Goal: Check status: Check status

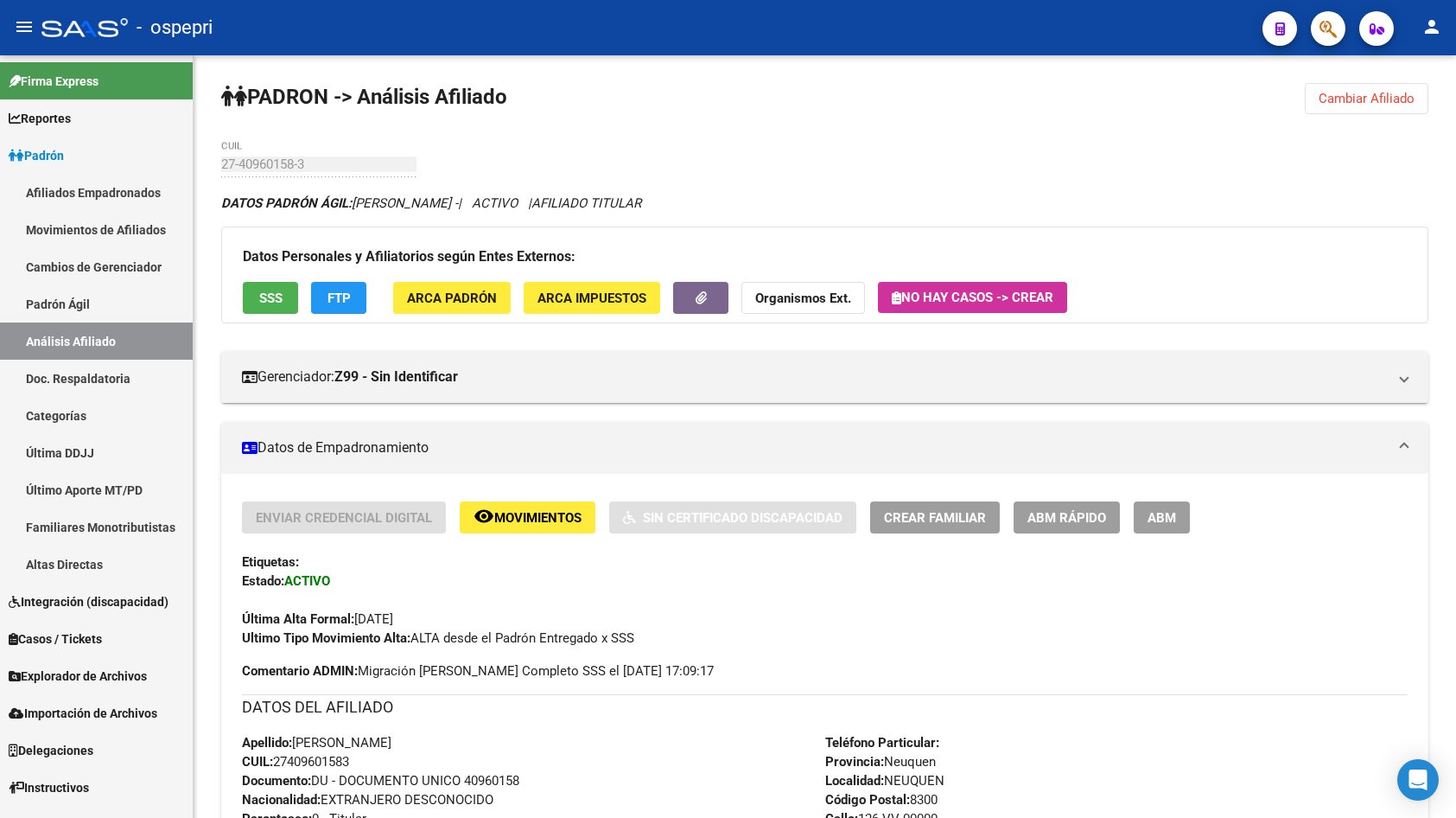
click at [1340, 35] on button "button" at bounding box center [1328, 29] width 34 height 34
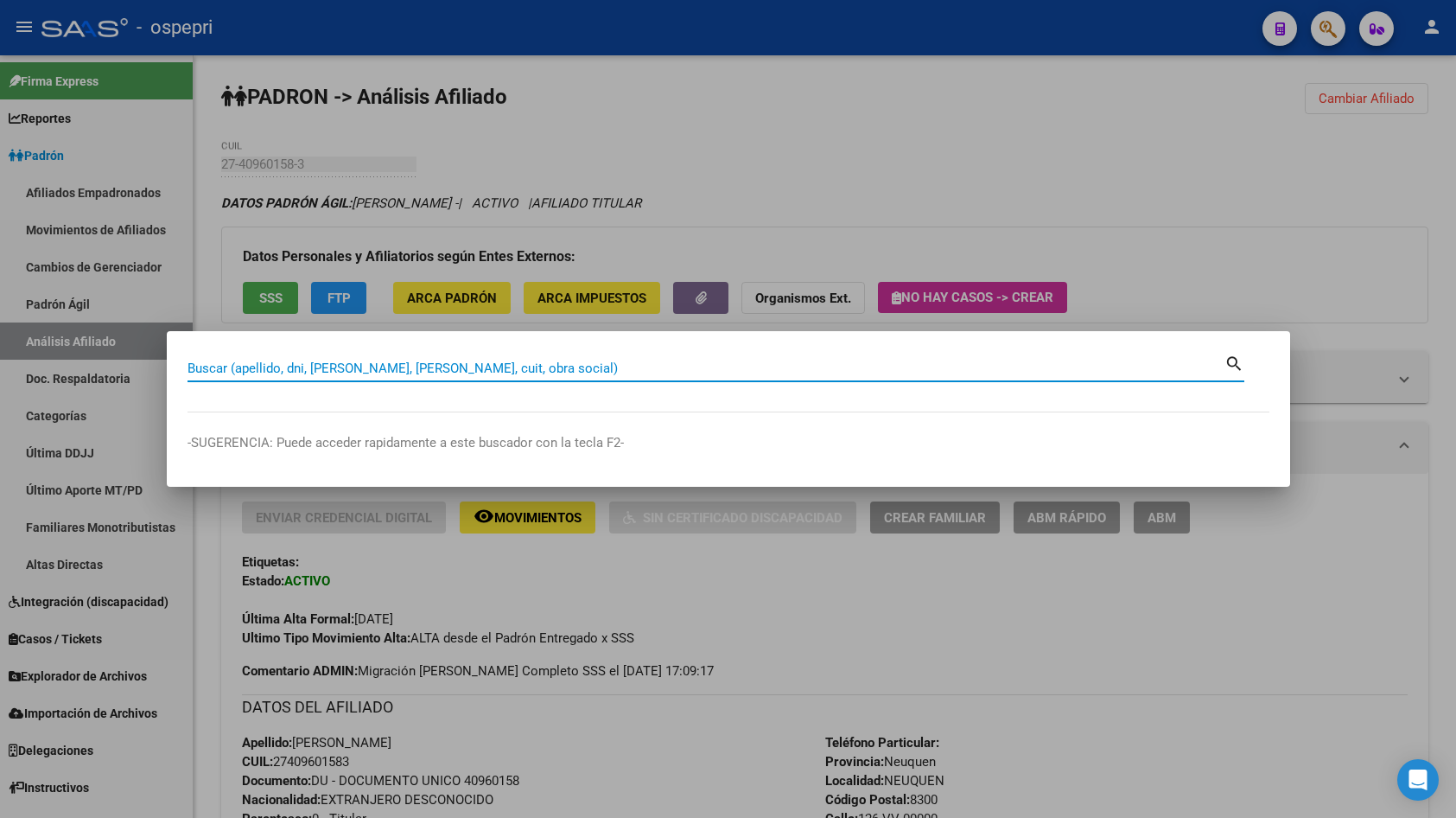
click at [421, 375] on input "Buscar (apellido, dni, [PERSON_NAME], [PERSON_NAME], cuit, obra social)" at bounding box center [706, 368] width 1037 height 15
paste input "29445959"
type input "29445959"
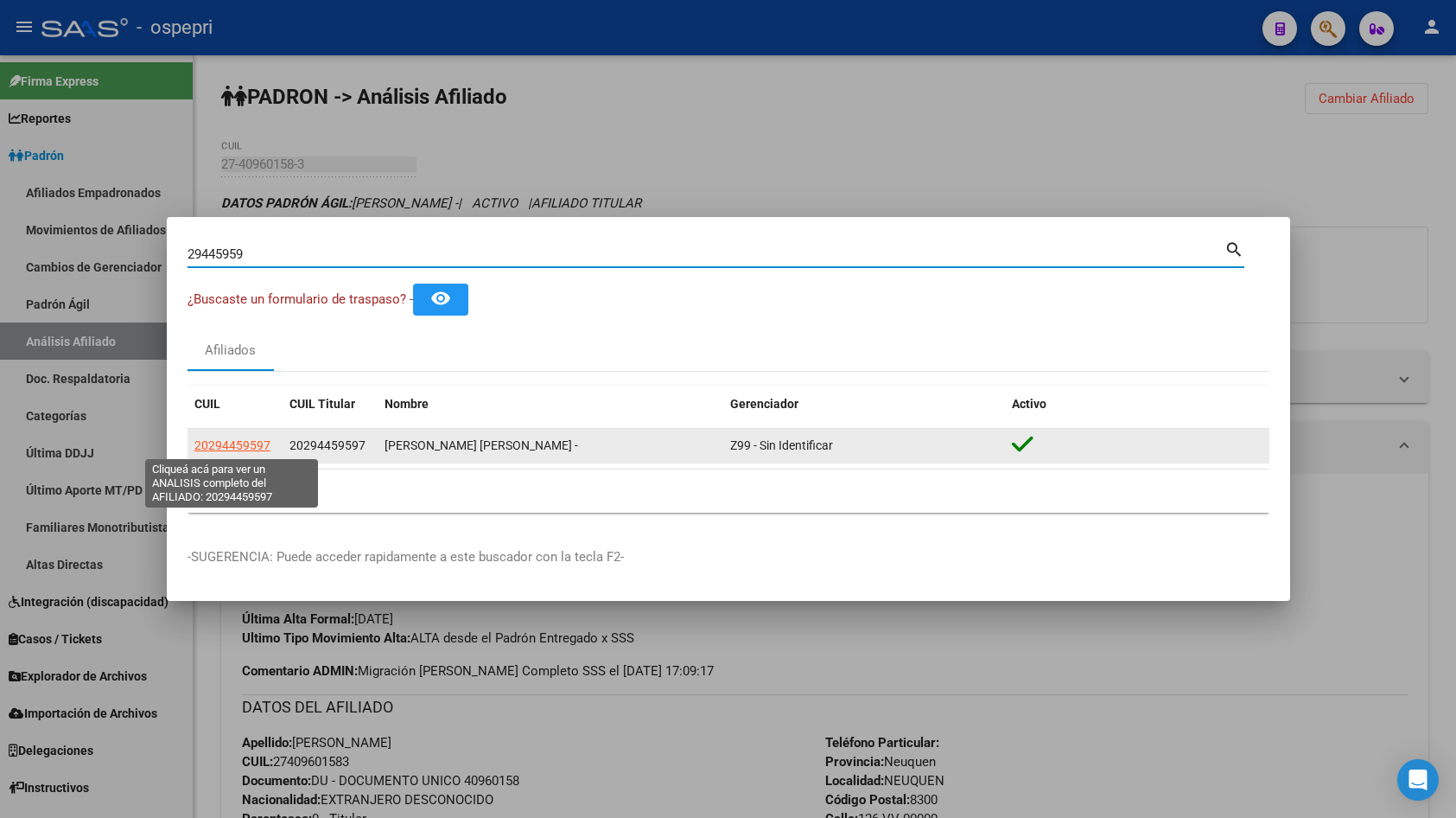
click at [248, 450] on span "20294459597" at bounding box center [232, 445] width 76 height 13
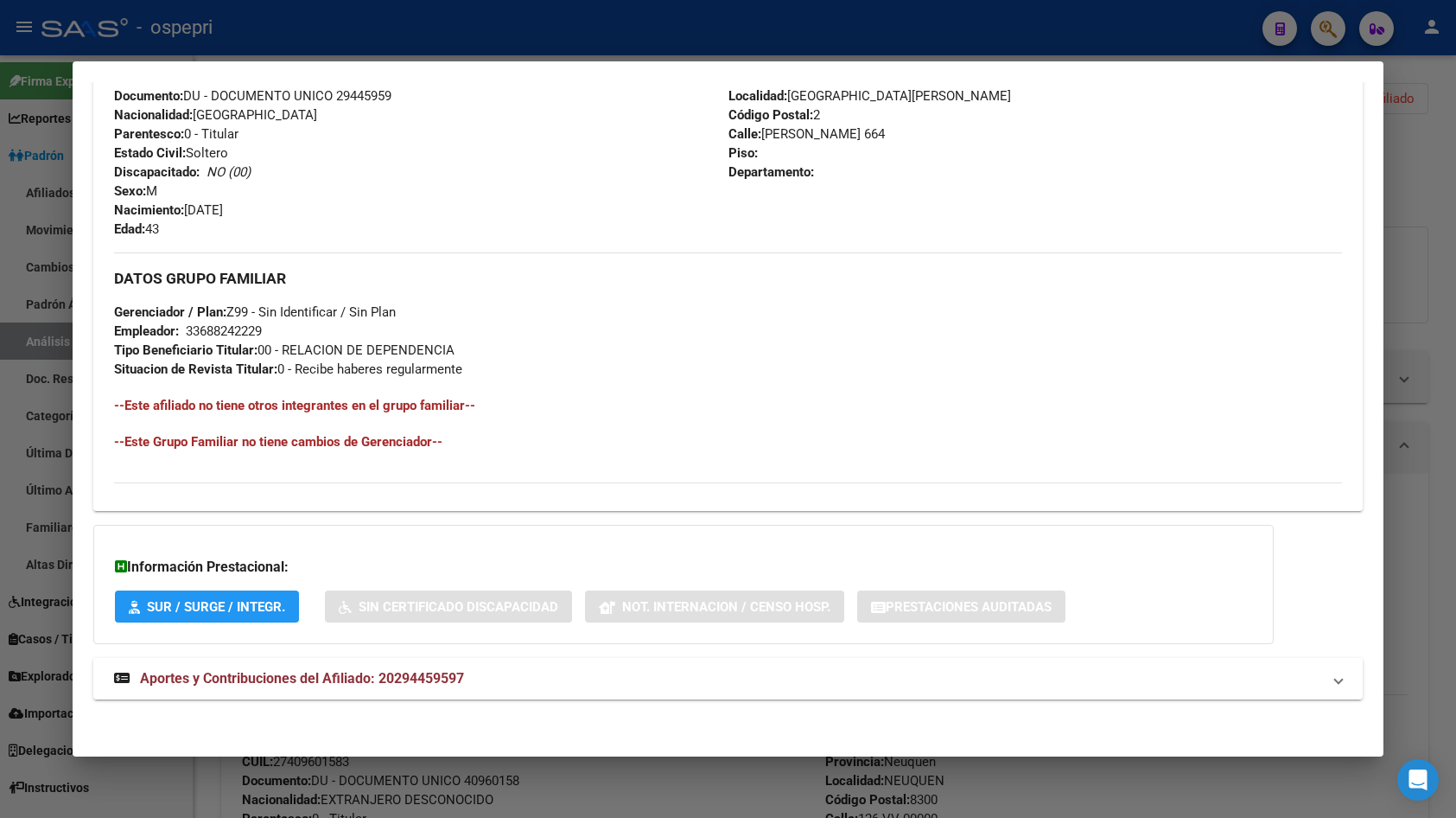
scroll to position [660, 0]
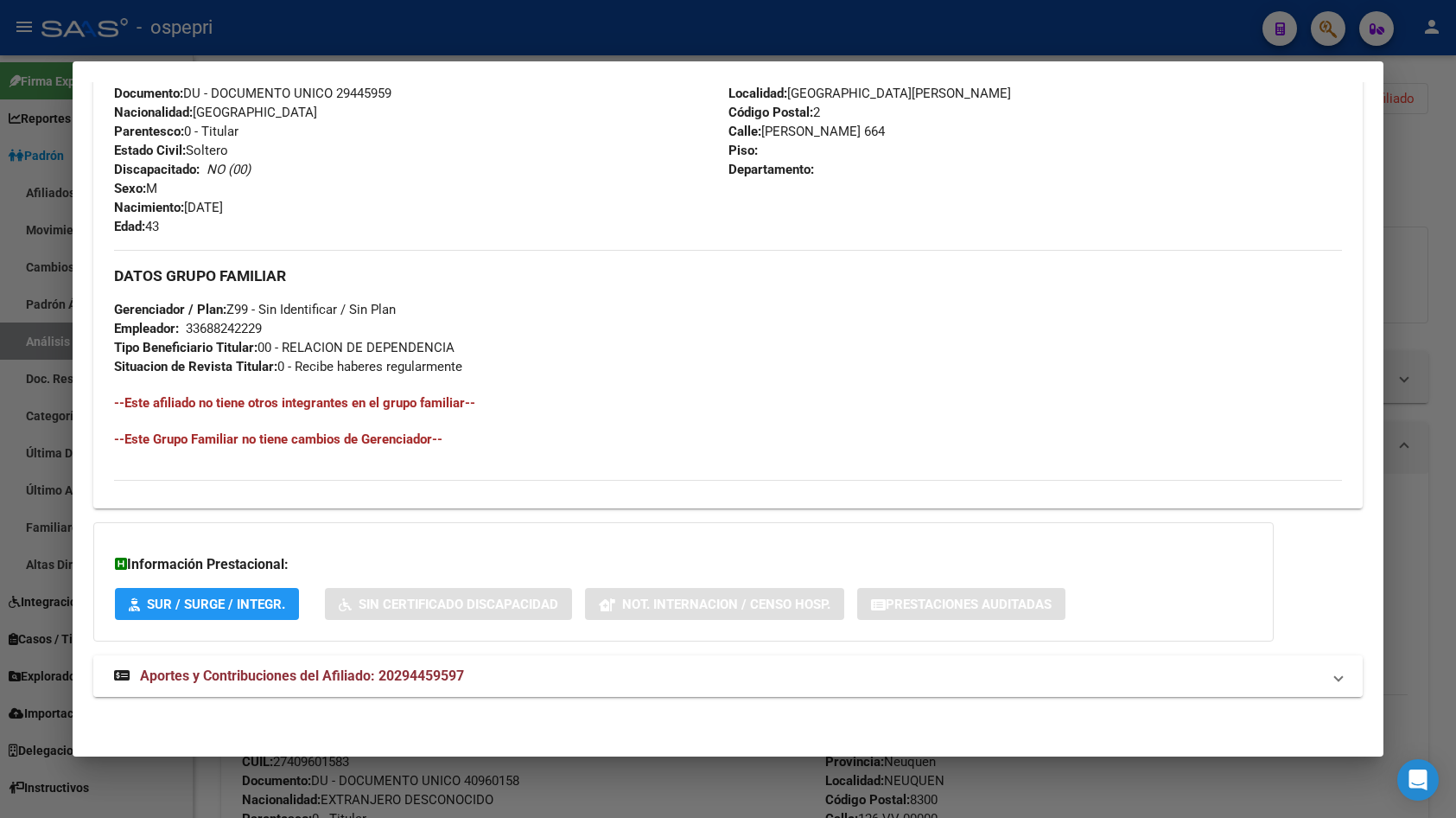
click at [603, 693] on mat-expansion-panel-header "Aportes y Contribuciones del Afiliado: 20294459597" at bounding box center [728, 675] width 1269 height 41
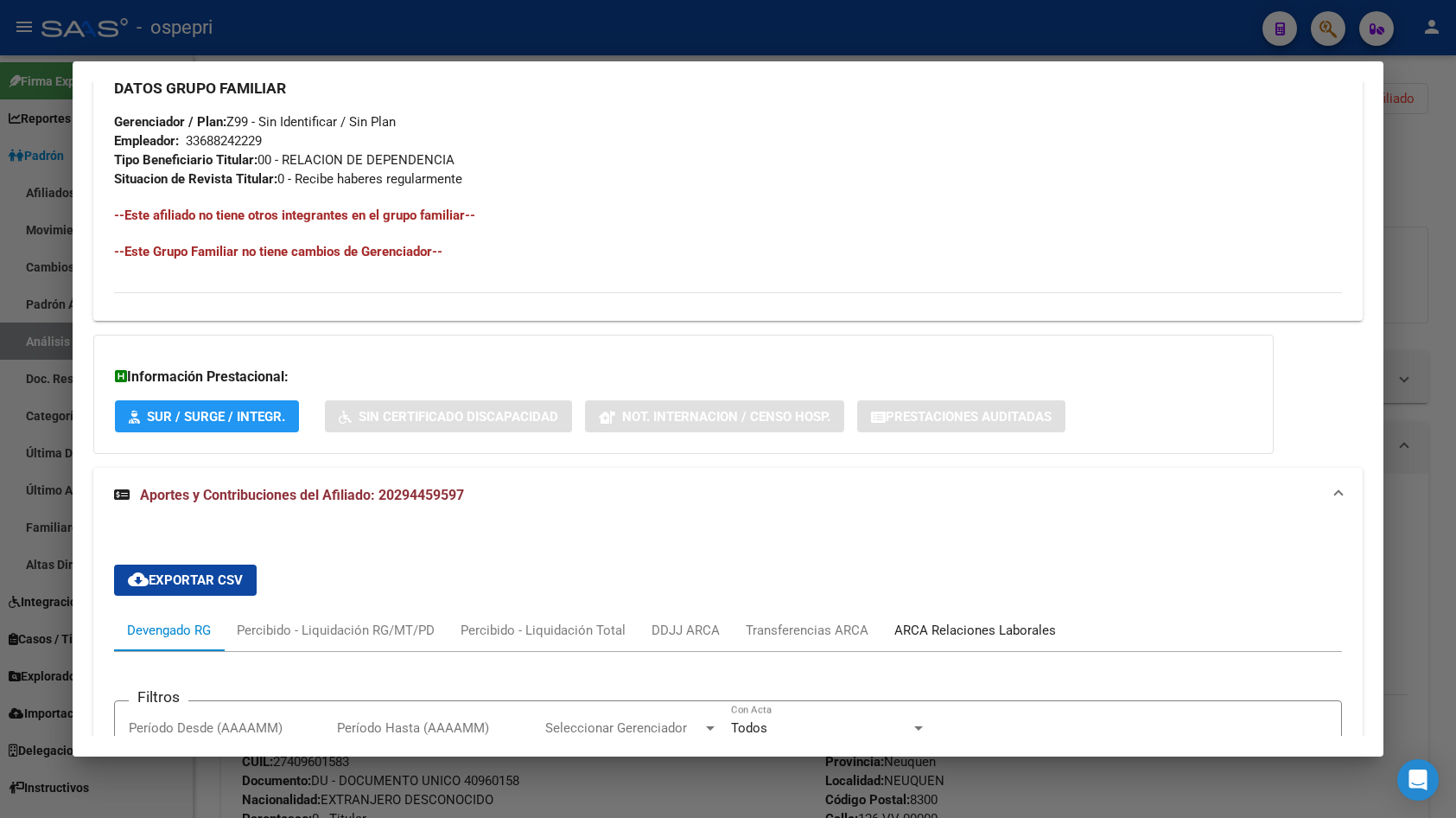
click at [965, 626] on div "ARCA Relaciones Laborales" at bounding box center [974, 630] width 162 height 19
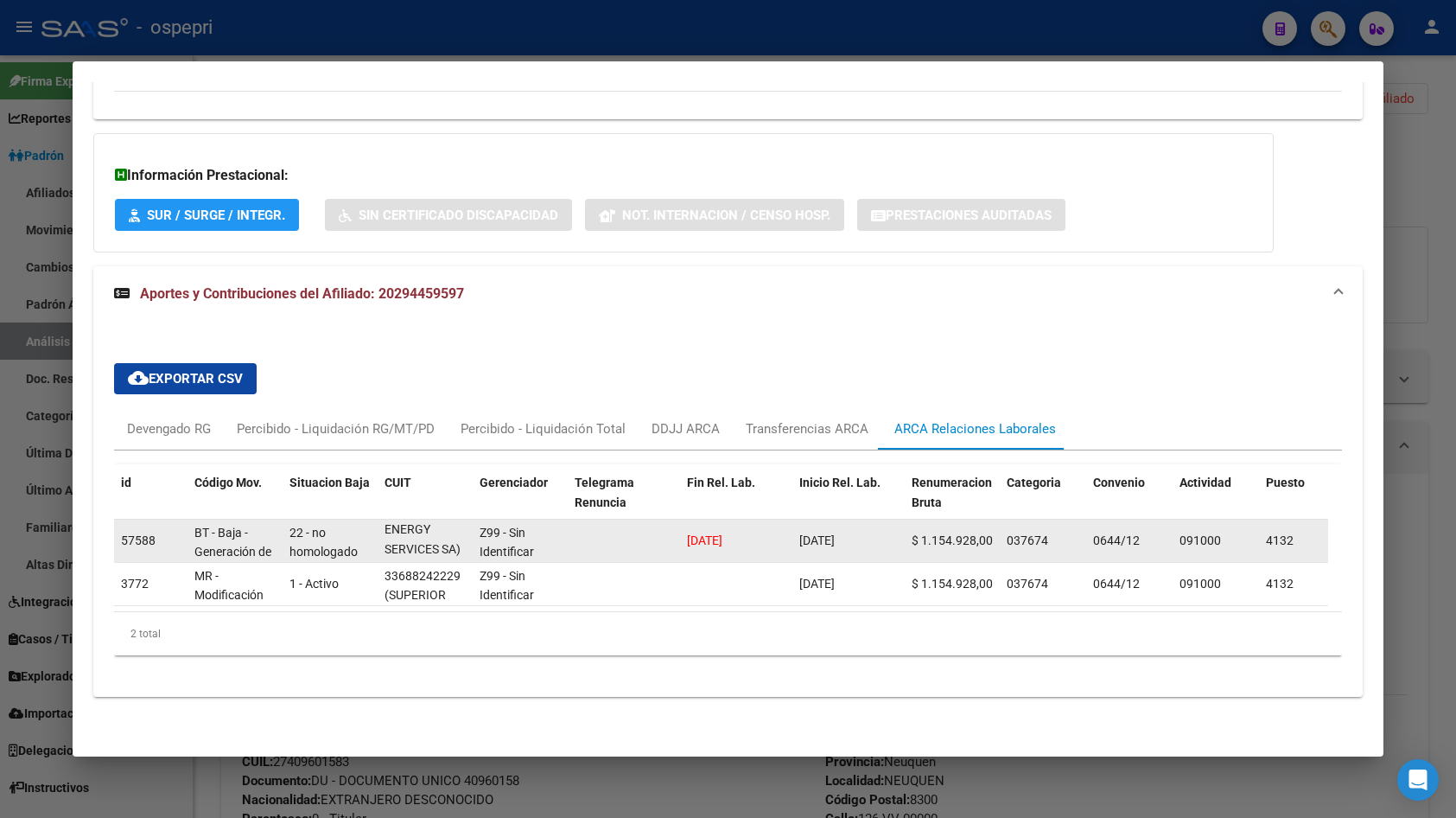
scroll to position [1, 0]
drag, startPoint x: 404, startPoint y: 542, endPoint x: 482, endPoint y: 545, distance: 78.1
click at [482, 545] on div "57588 BT - Baja - Generación de Clave 22 - no homologado 33688242229 (SUPERIOR …" at bounding box center [1187, 540] width 2147 height 43
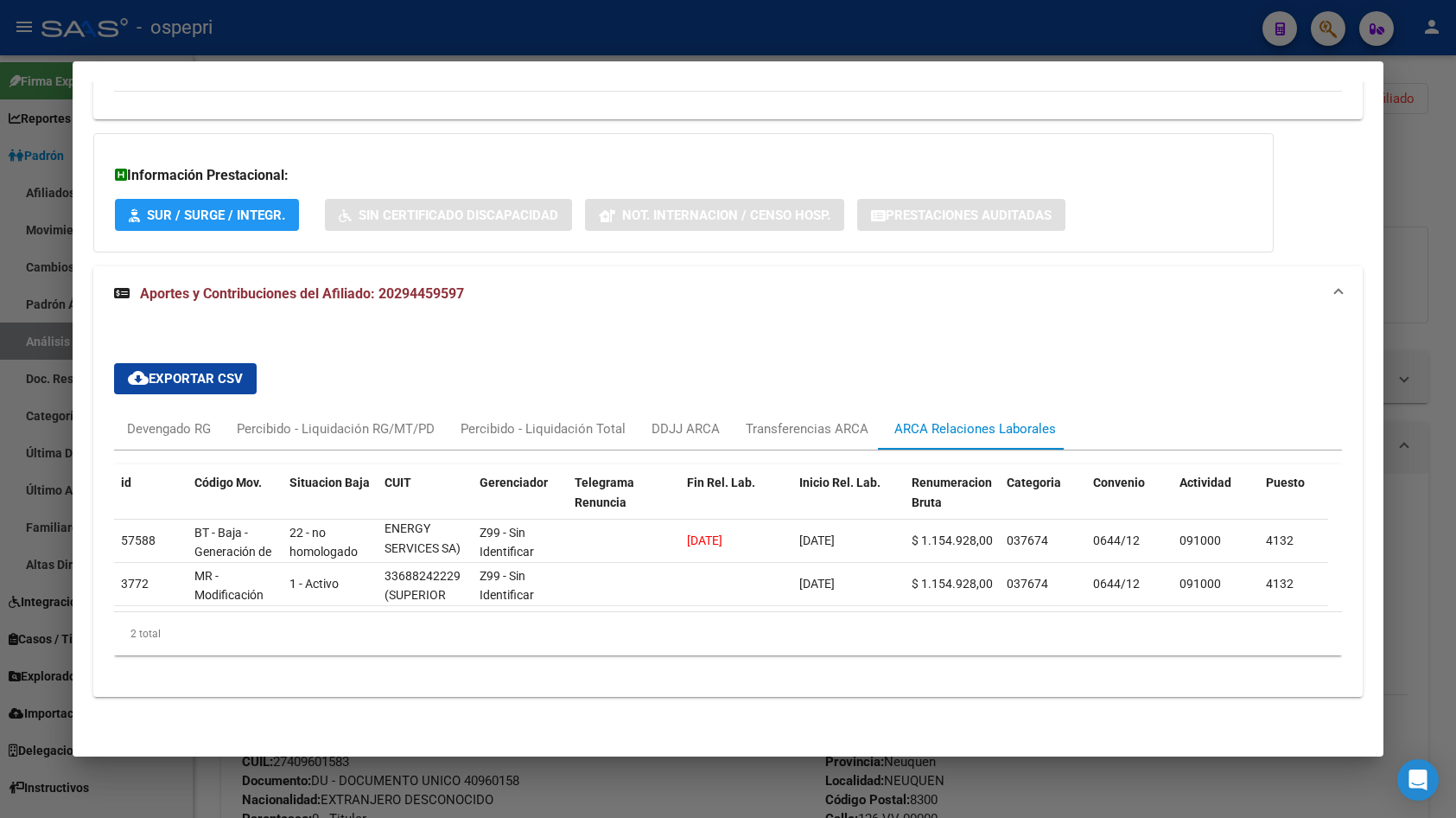
click at [1075, 298] on mat-expansion-panel-header "Aportes y Contribuciones del Afiliado: 20294459597" at bounding box center [728, 294] width 1269 height 56
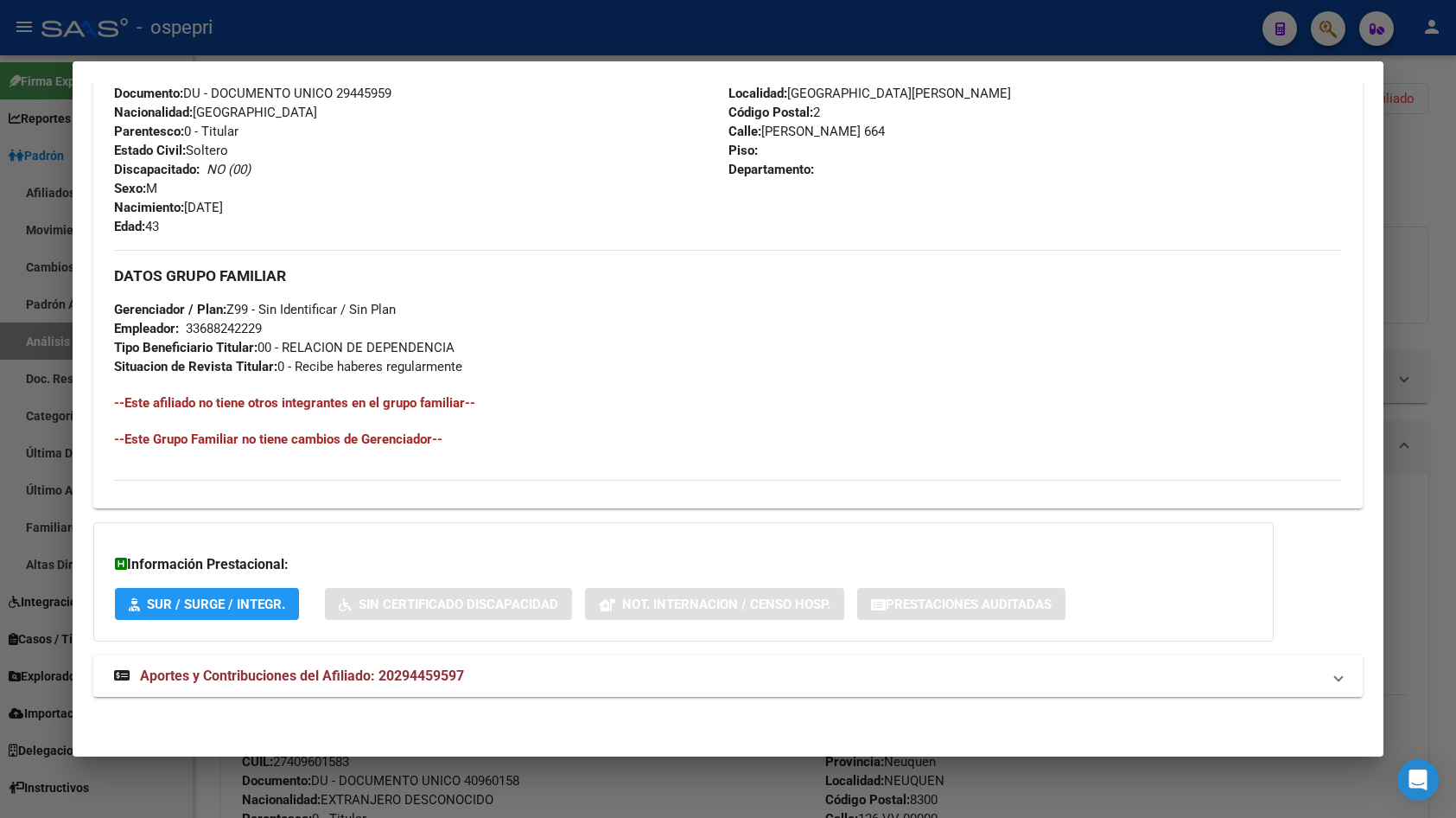
scroll to position [660, 0]
click at [552, 663] on mat-expansion-panel-header "Aportes y Contribuciones del Afiliado: 20294459597" at bounding box center [728, 675] width 1269 height 41
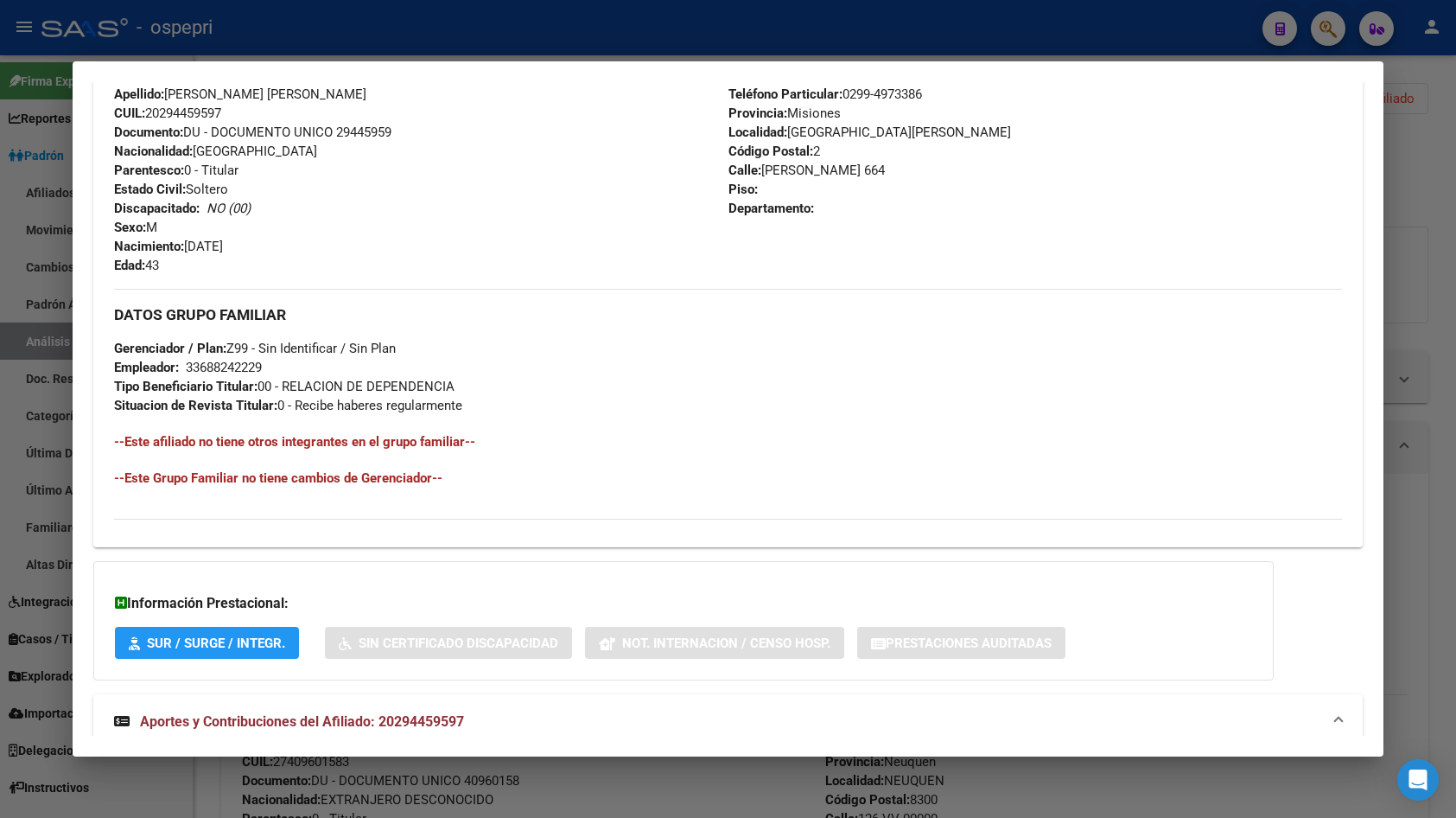
scroll to position [914, 0]
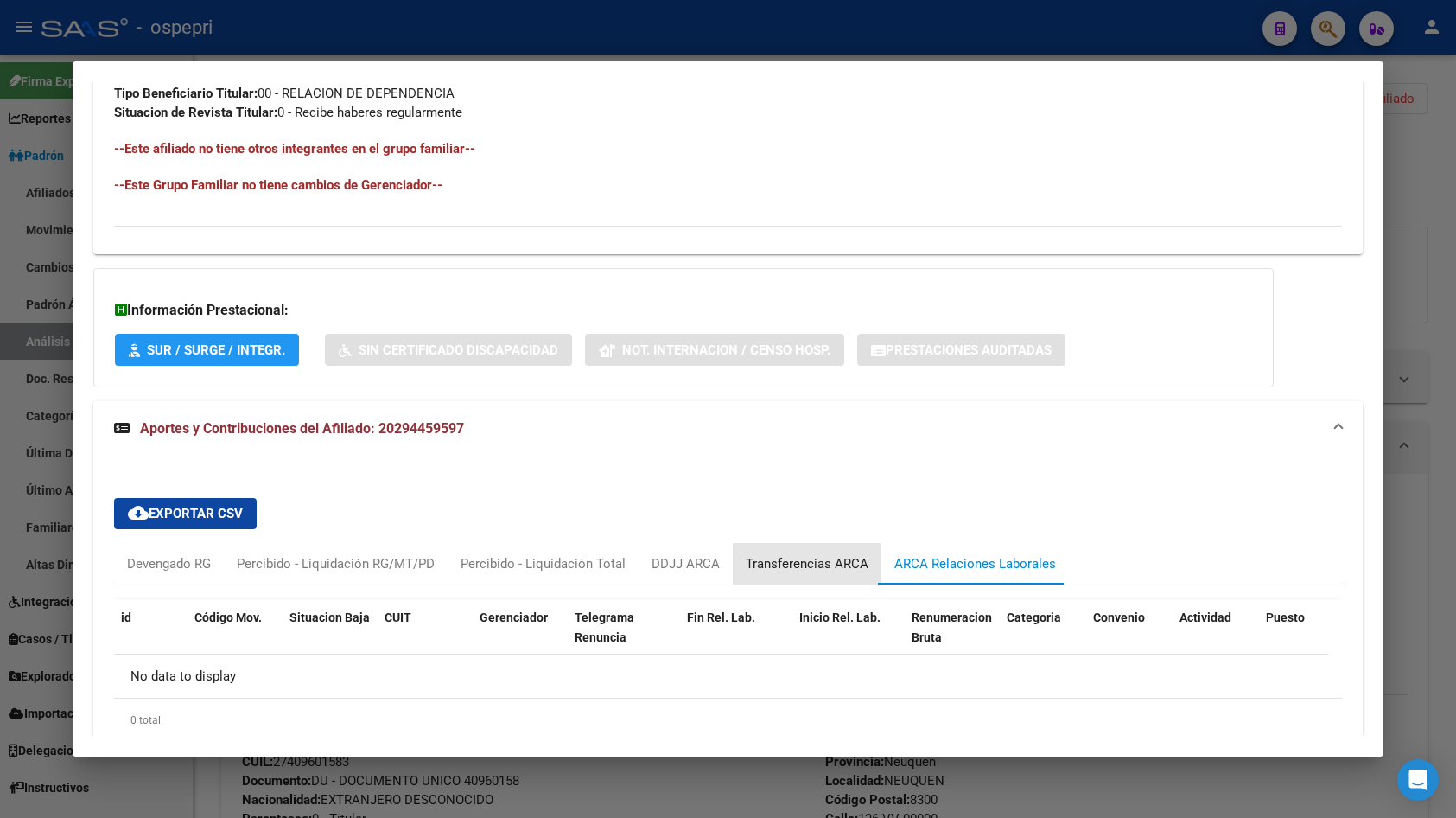
click at [839, 557] on div "Transferencias ARCA" at bounding box center [807, 564] width 123 height 19
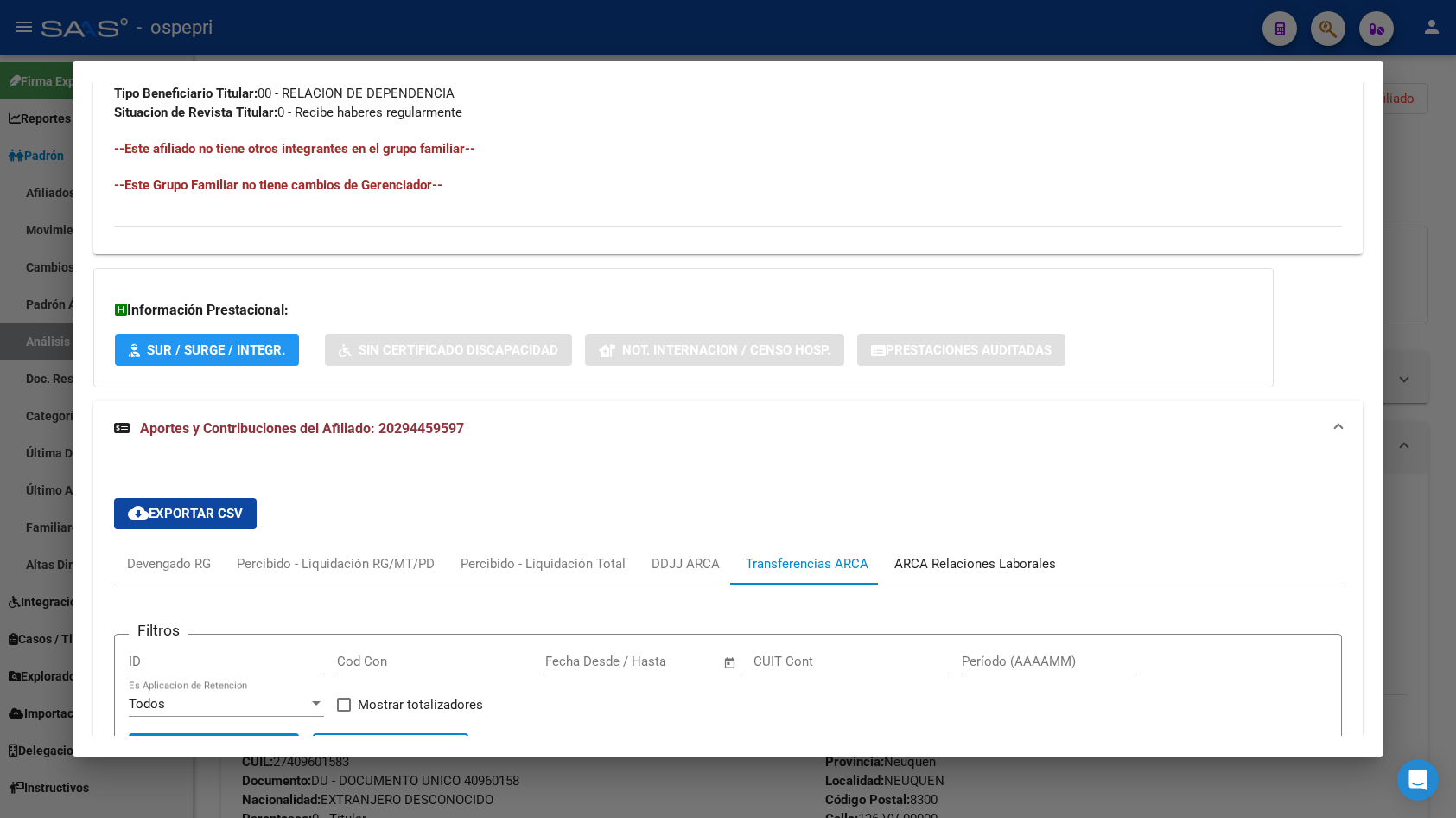
click at [959, 546] on div "ARCA Relaciones Laborales" at bounding box center [975, 563] width 188 height 41
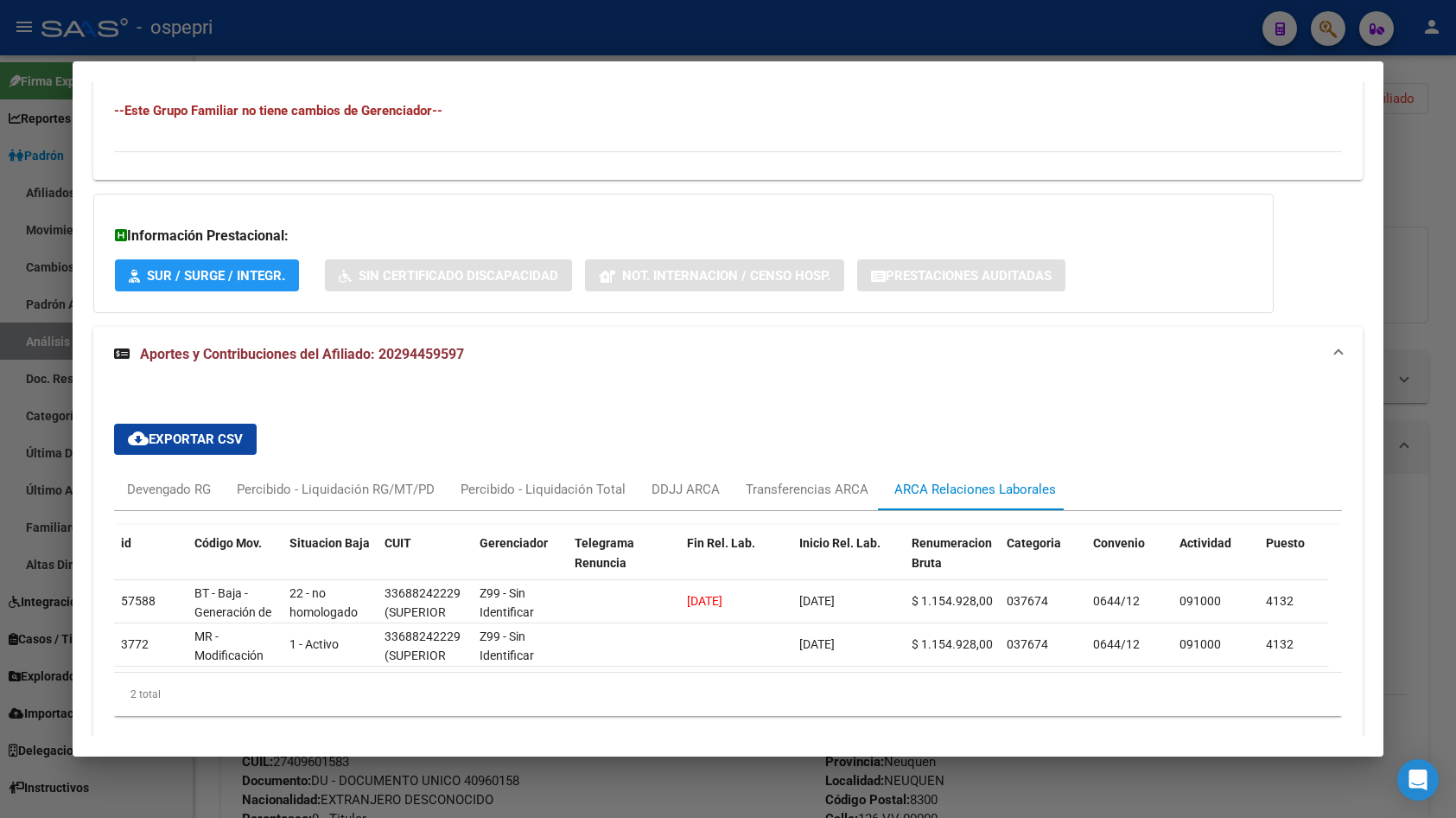
scroll to position [1061, 0]
